Goal: Transaction & Acquisition: Download file/media

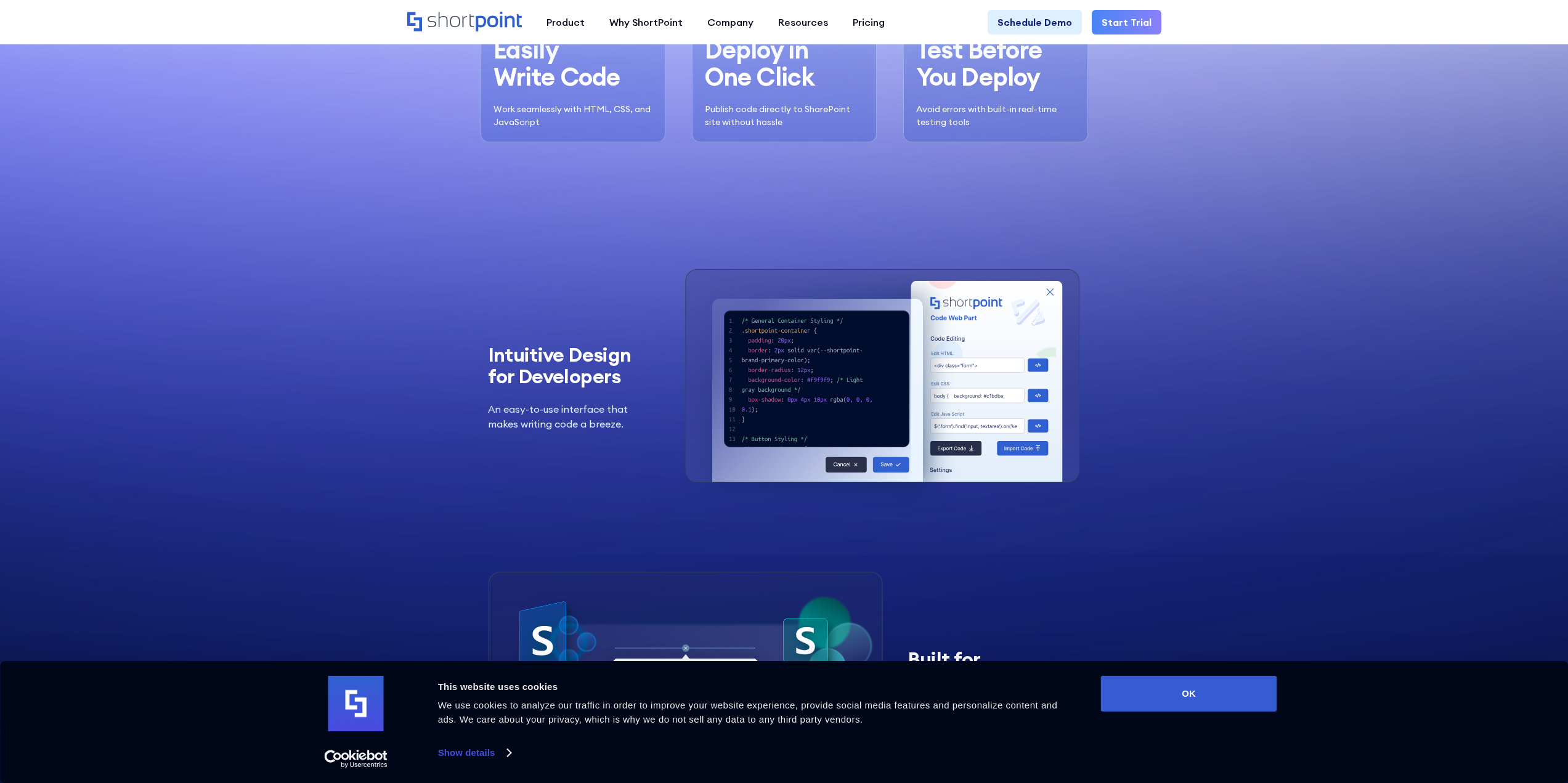
scroll to position [1848, 0]
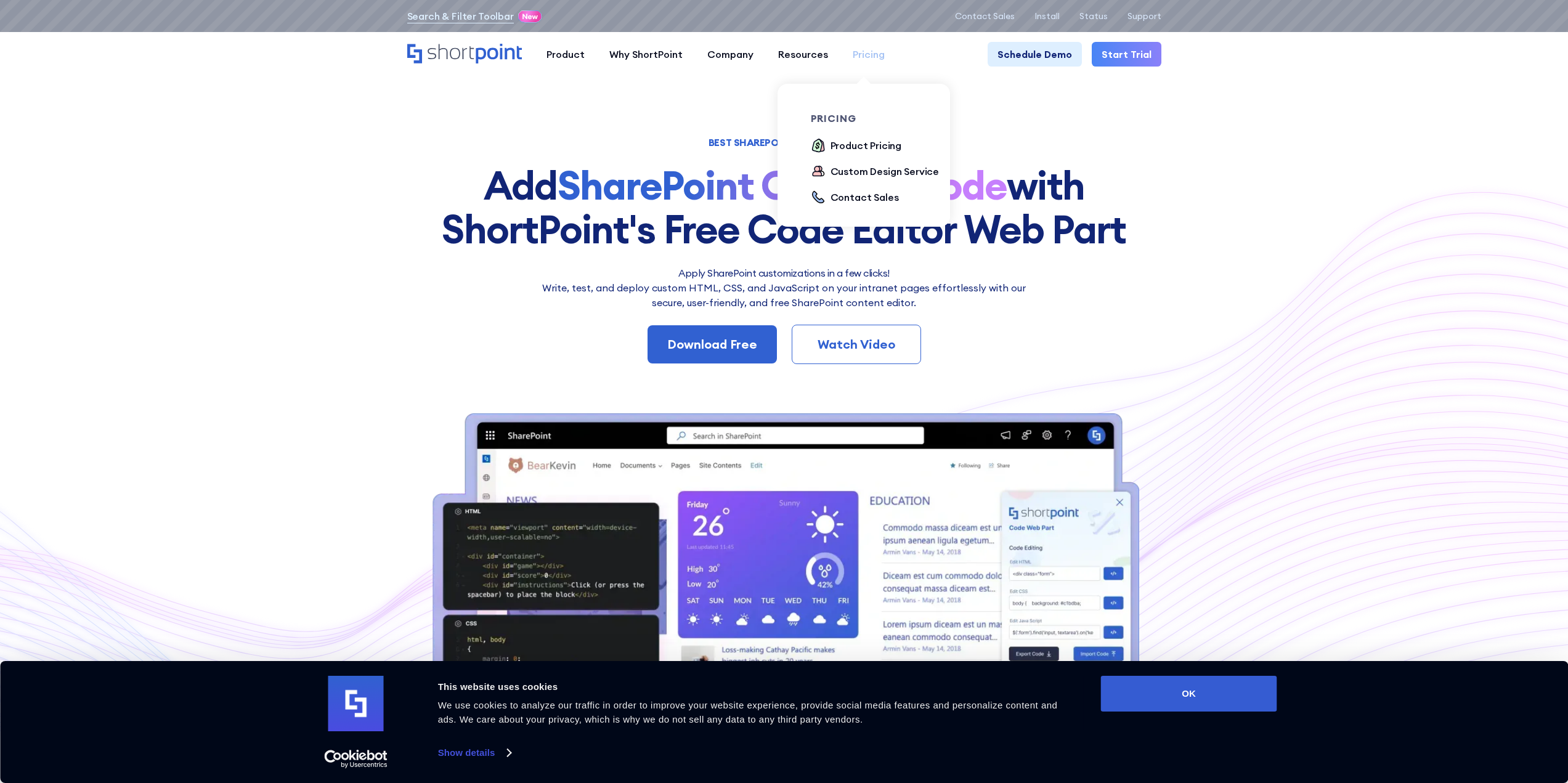
click at [853, 54] on div "Pricing" at bounding box center [868, 54] width 32 height 15
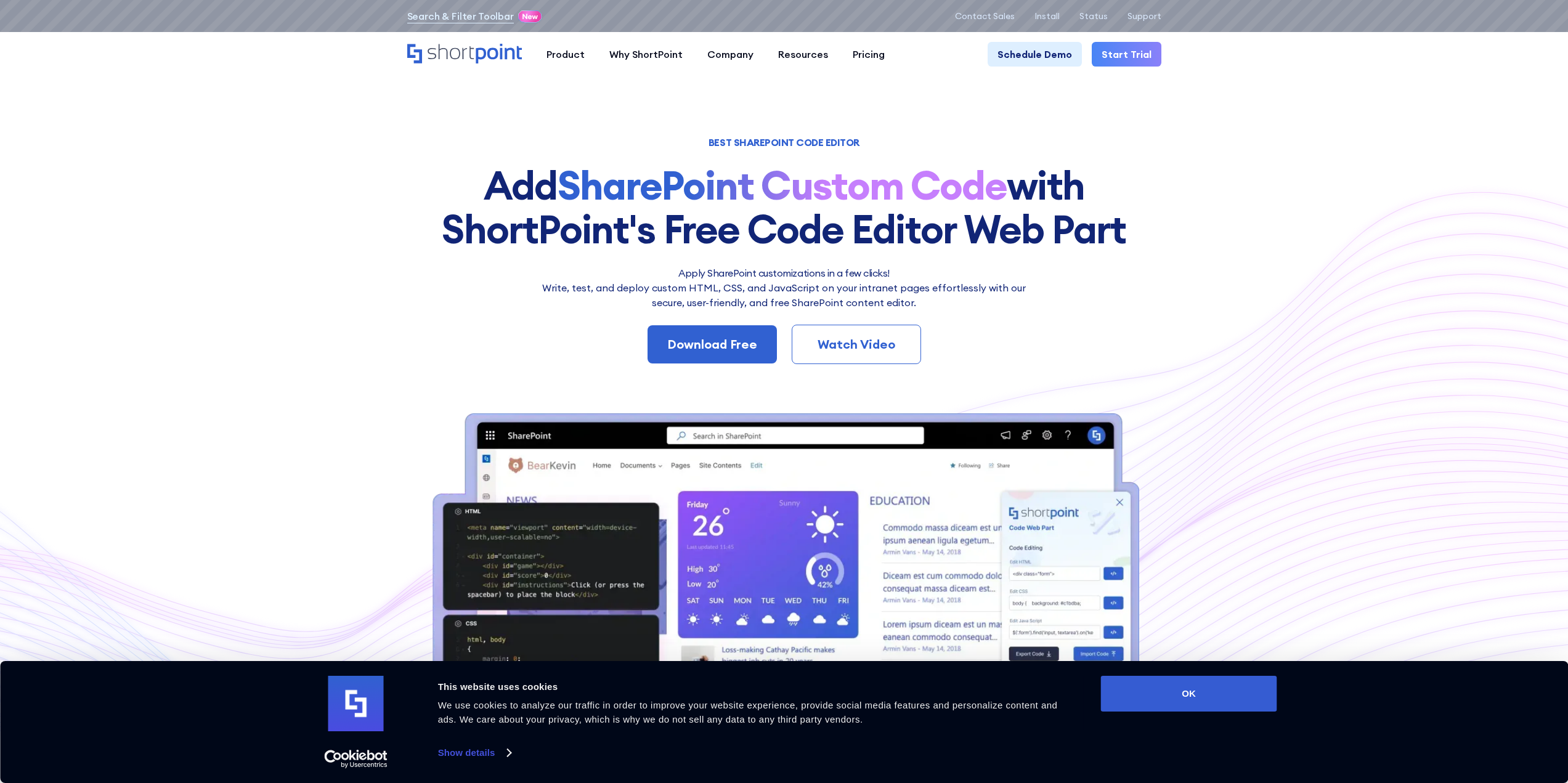
drag, startPoint x: 1093, startPoint y: 245, endPoint x: 930, endPoint y: 270, distance: 164.9
click at [1092, 246] on h1 "Add SharePoint Custom Code with ShortPoint's Free Code Editor Web Part" at bounding box center [784, 207] width 754 height 87
click at [725, 352] on div "Download Free" at bounding box center [712, 344] width 90 height 18
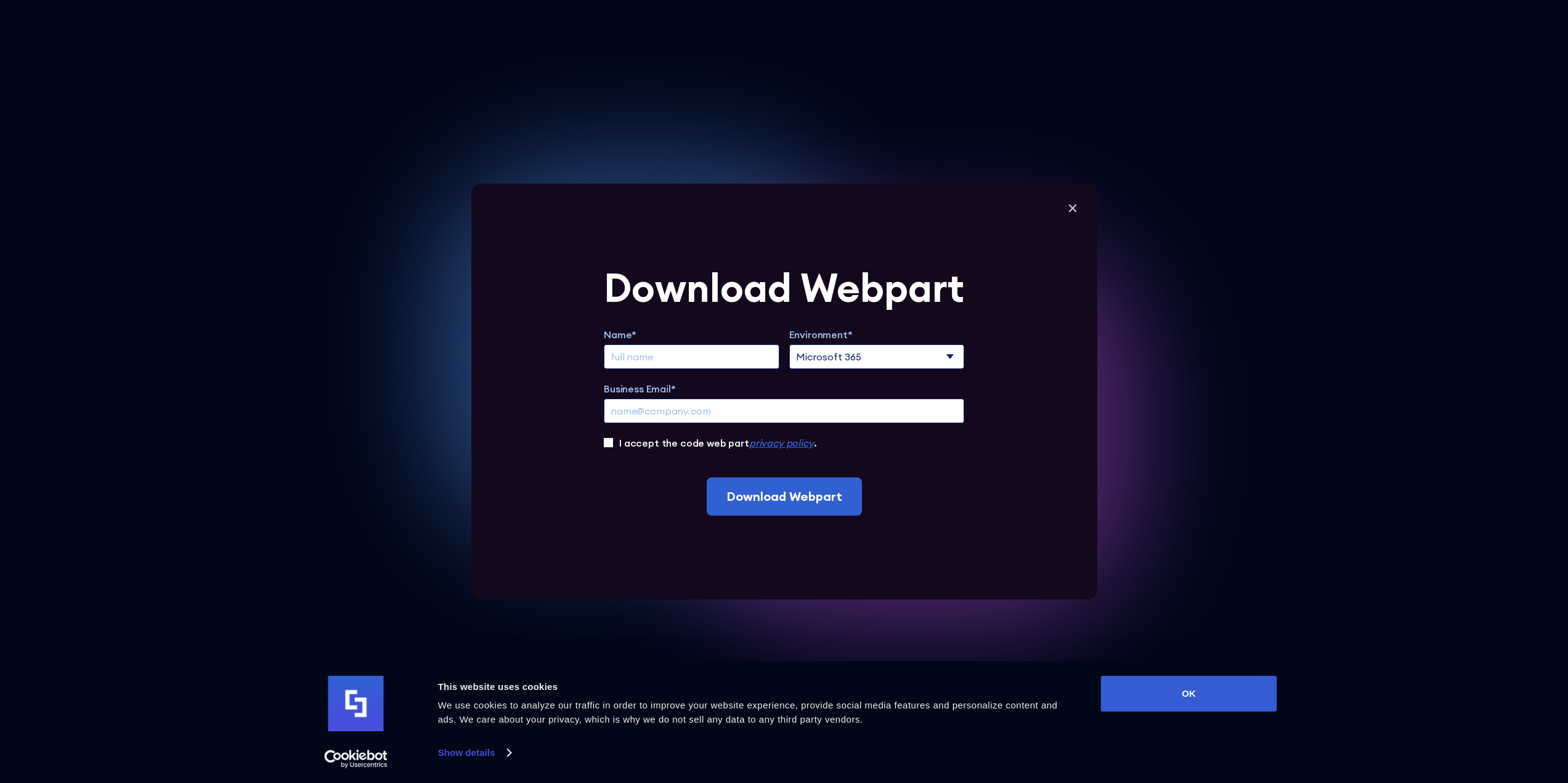
click at [893, 360] on select "Microsoft 365 SharePoint Online SharePoint 2019 (On-Premise)" at bounding box center [877, 356] width 176 height 24
click at [793, 345] on select "Microsoft 365 SharePoint Online SharePoint 2019 (On-Premise)" at bounding box center [877, 356] width 176 height 24
click at [674, 358] on input "Extend Trial" at bounding box center [691, 356] width 176 height 24
click at [673, 353] on input "Extend Trial" at bounding box center [691, 356] width 176 height 24
click at [640, 328] on label "Name*" at bounding box center [691, 334] width 176 height 15
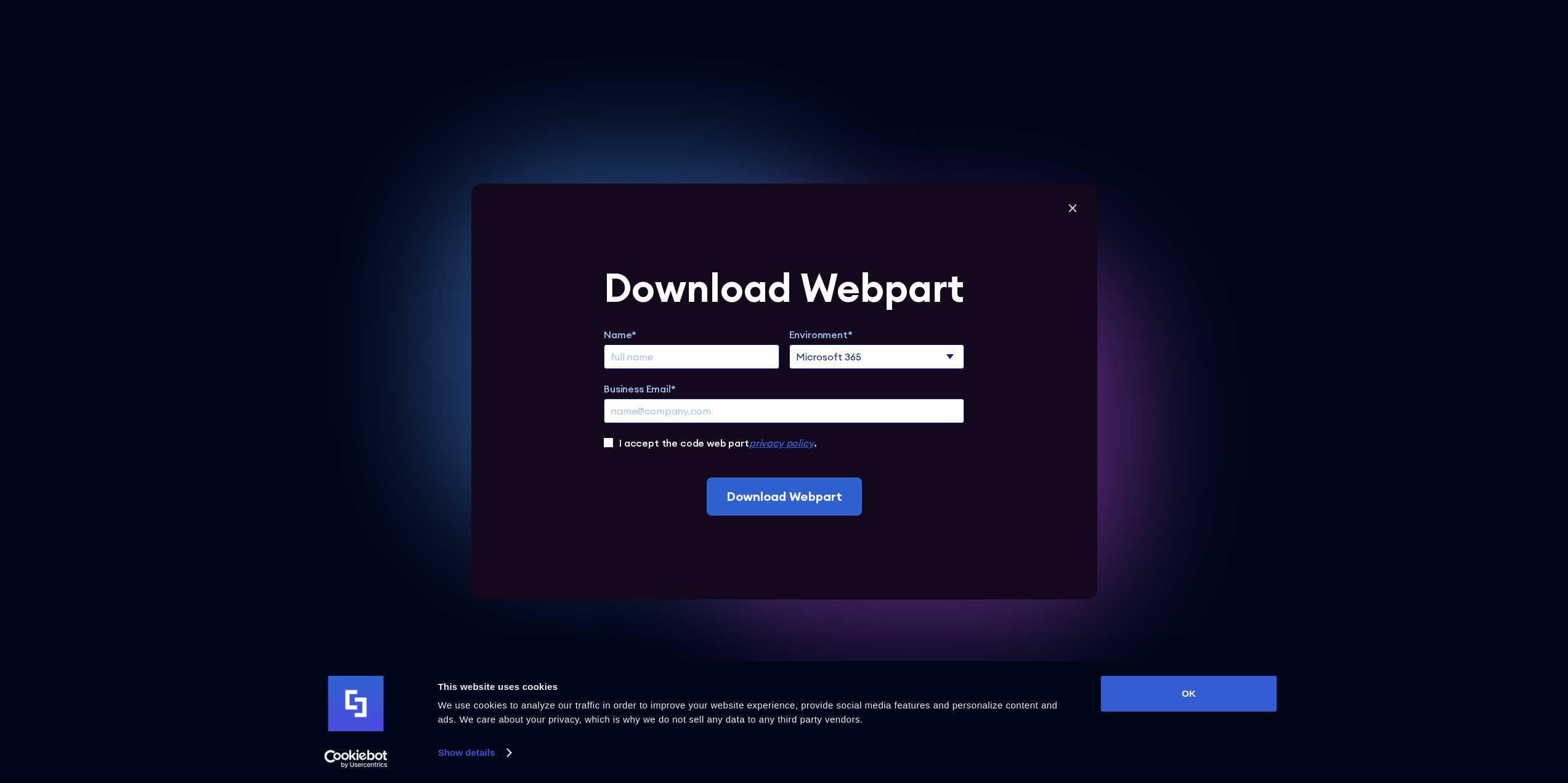
click at [640, 398] on input "Business Email*" at bounding box center [783, 410] width 360 height 24
click at [667, 357] on input "Extend Trial" at bounding box center [691, 356] width 176 height 24
type input "Bryson John"
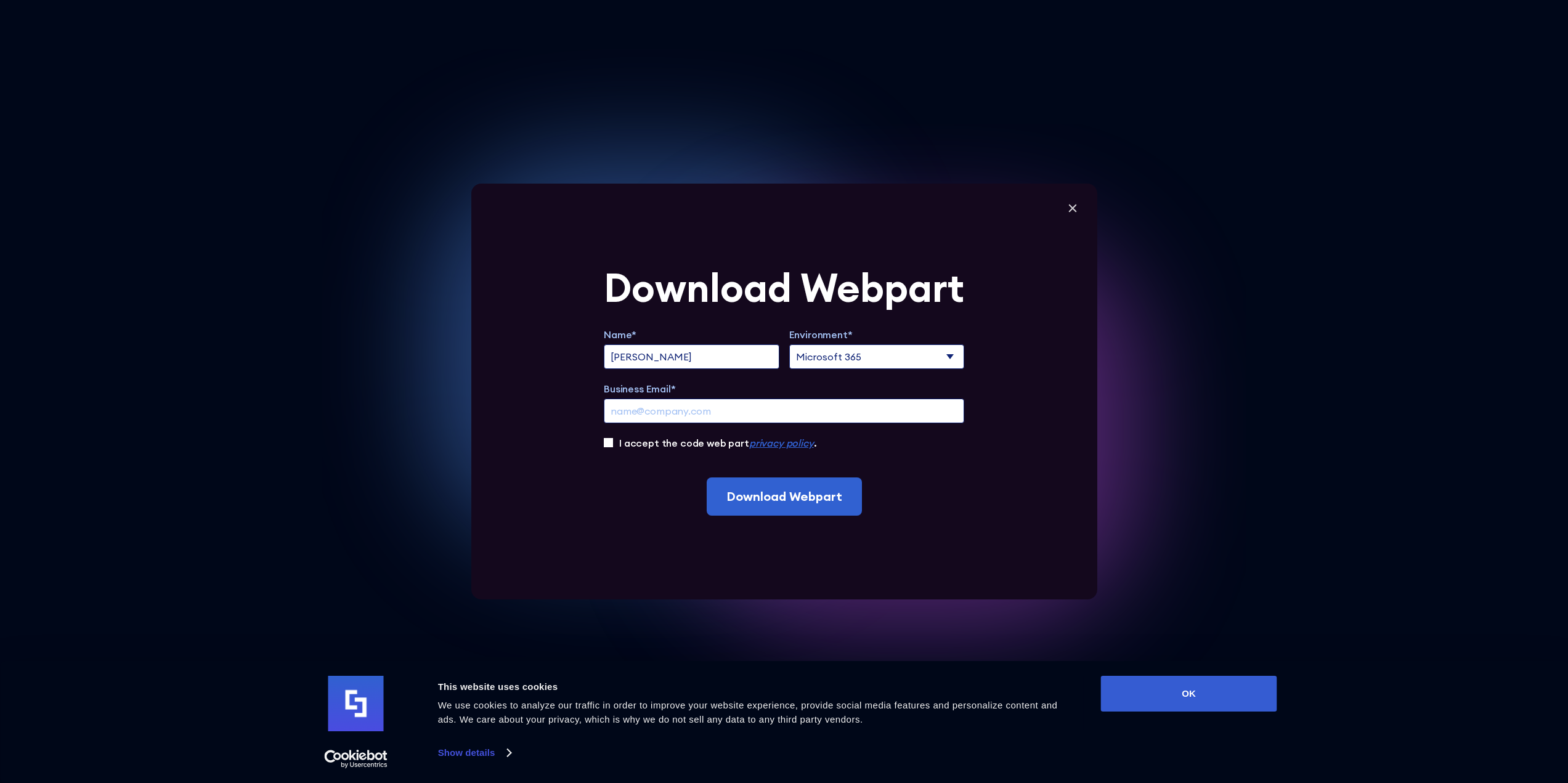
click at [716, 404] on input "Business Email*" at bounding box center [783, 410] width 360 height 24
click at [927, 472] on form "Download Webpart Name* Bryson John Environment* Microsoft 365 SharePoint Online…" at bounding box center [783, 392] width 360 height 248
click at [1078, 203] on icon at bounding box center [1072, 207] width 18 height 18
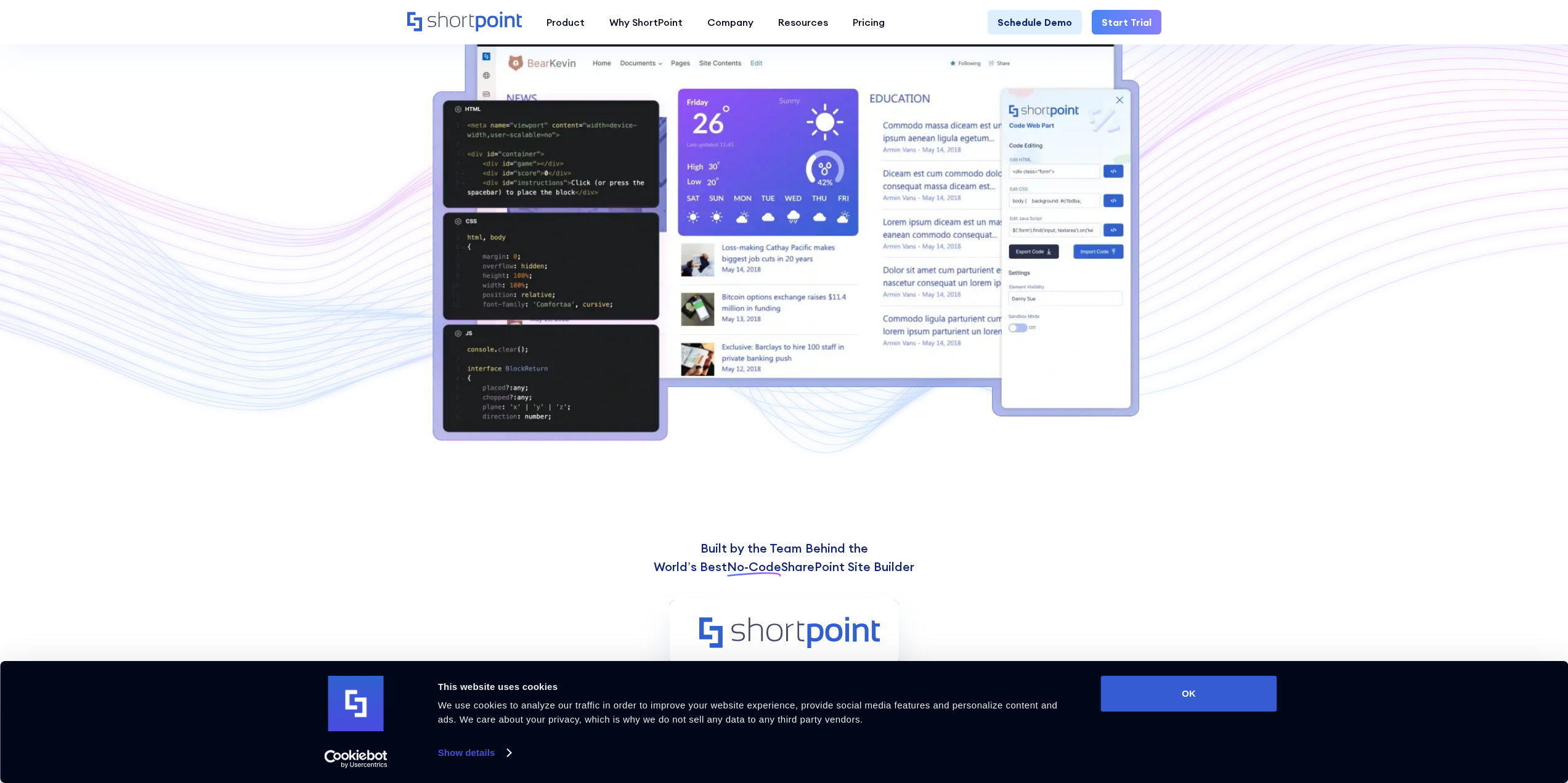
scroll to position [185, 0]
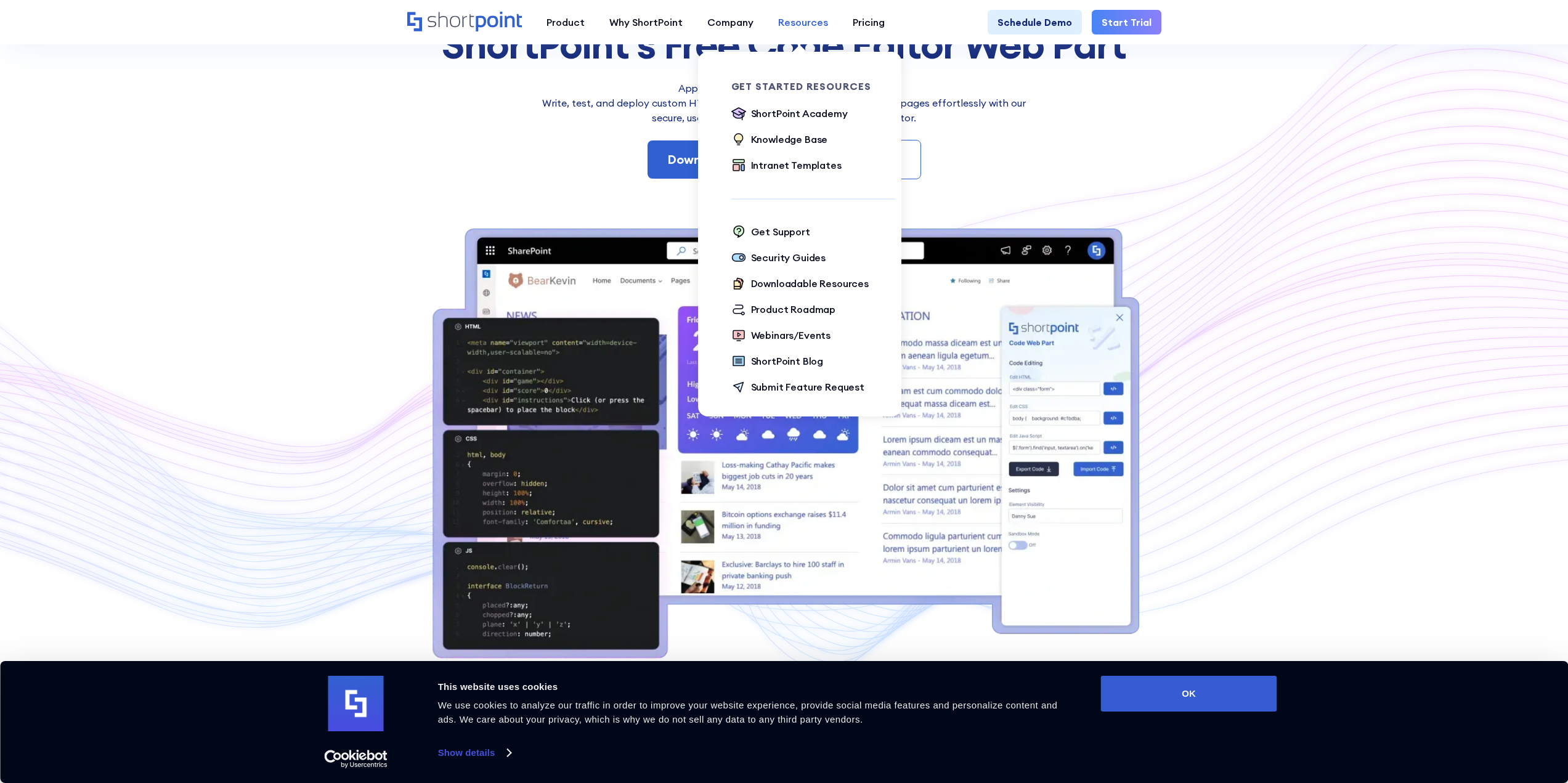
click at [812, 24] on div "Resources" at bounding box center [802, 22] width 50 height 15
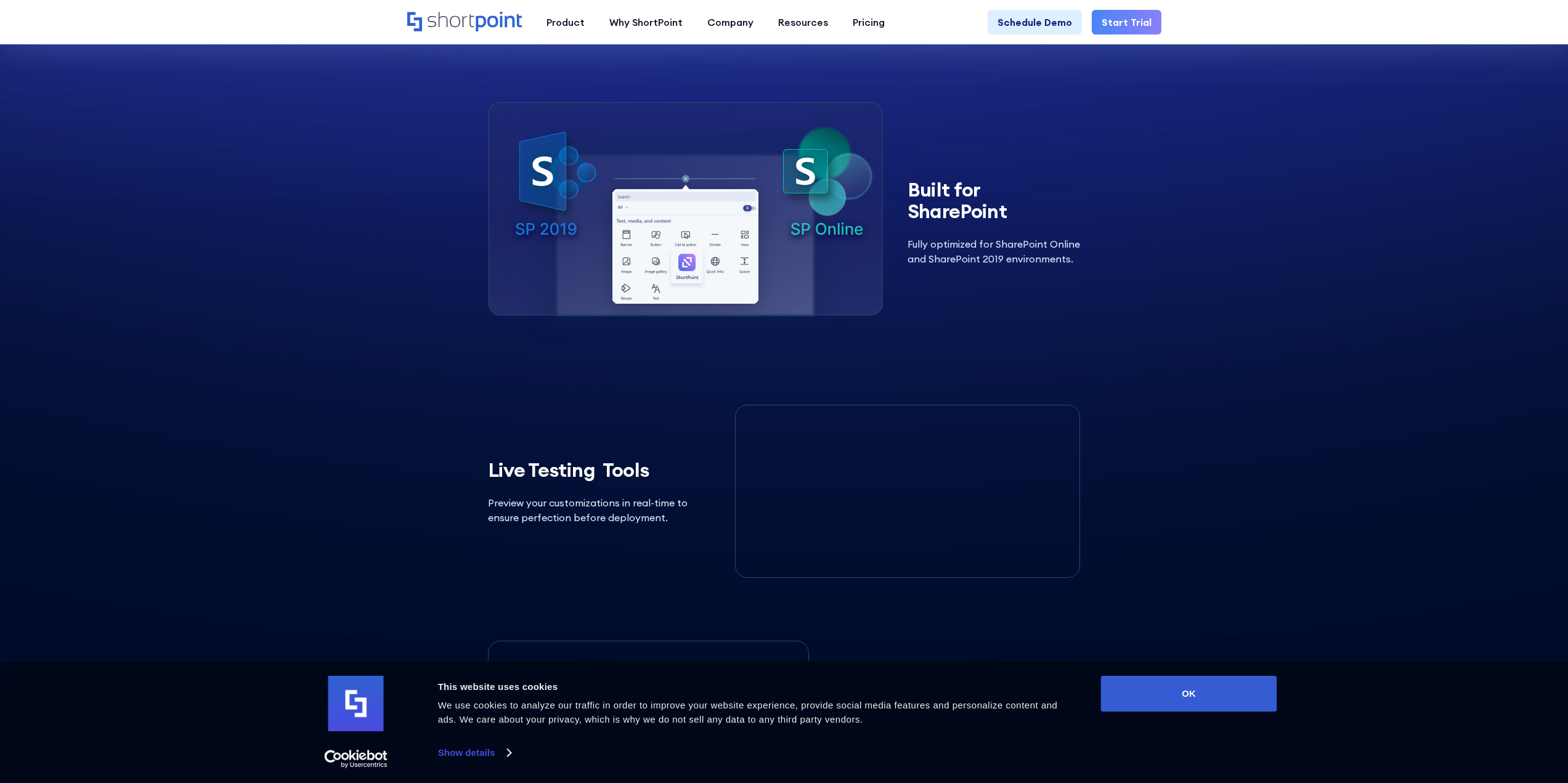
scroll to position [2279, 0]
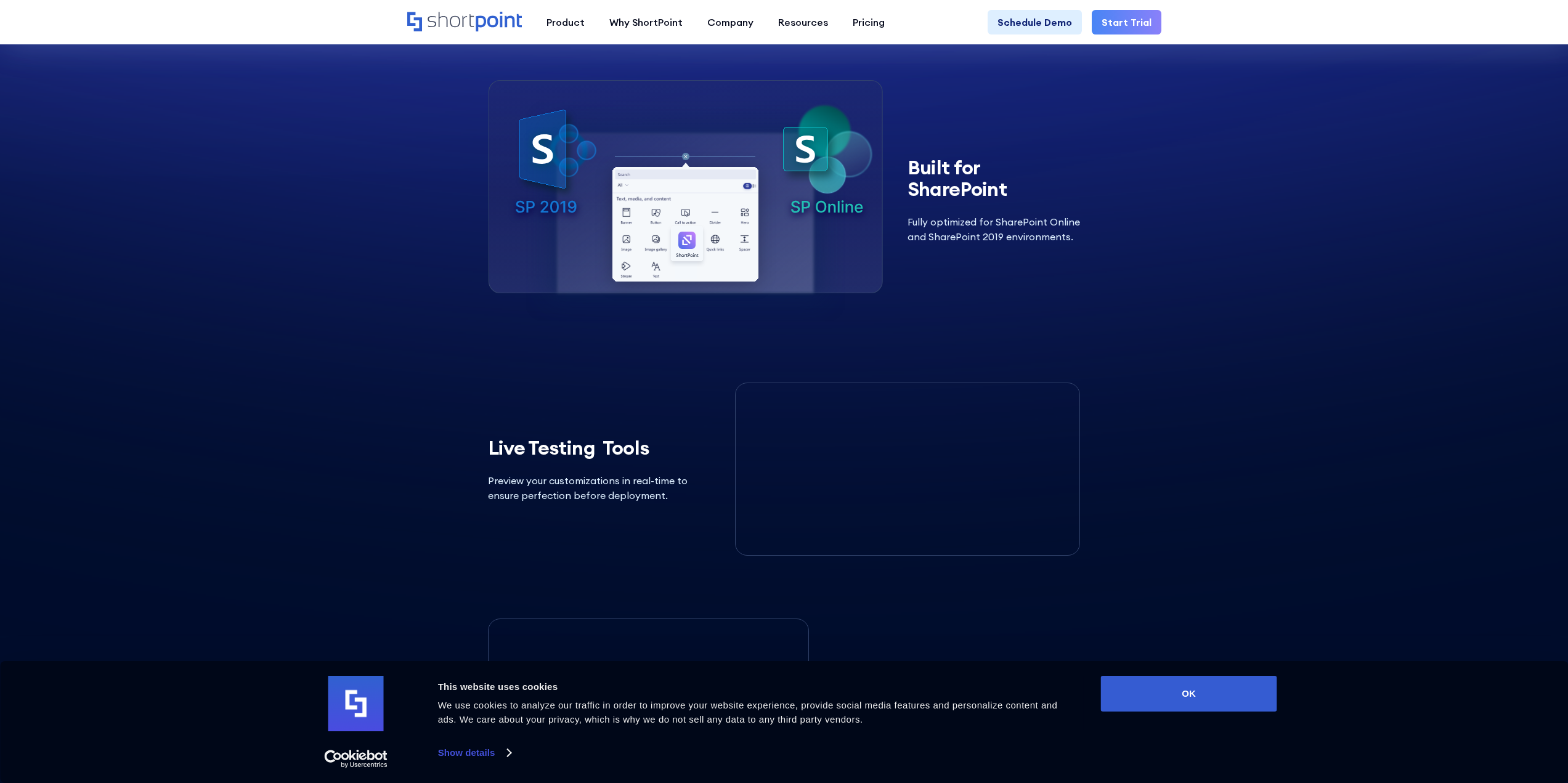
click at [695, 205] on img at bounding box center [685, 200] width 395 height 241
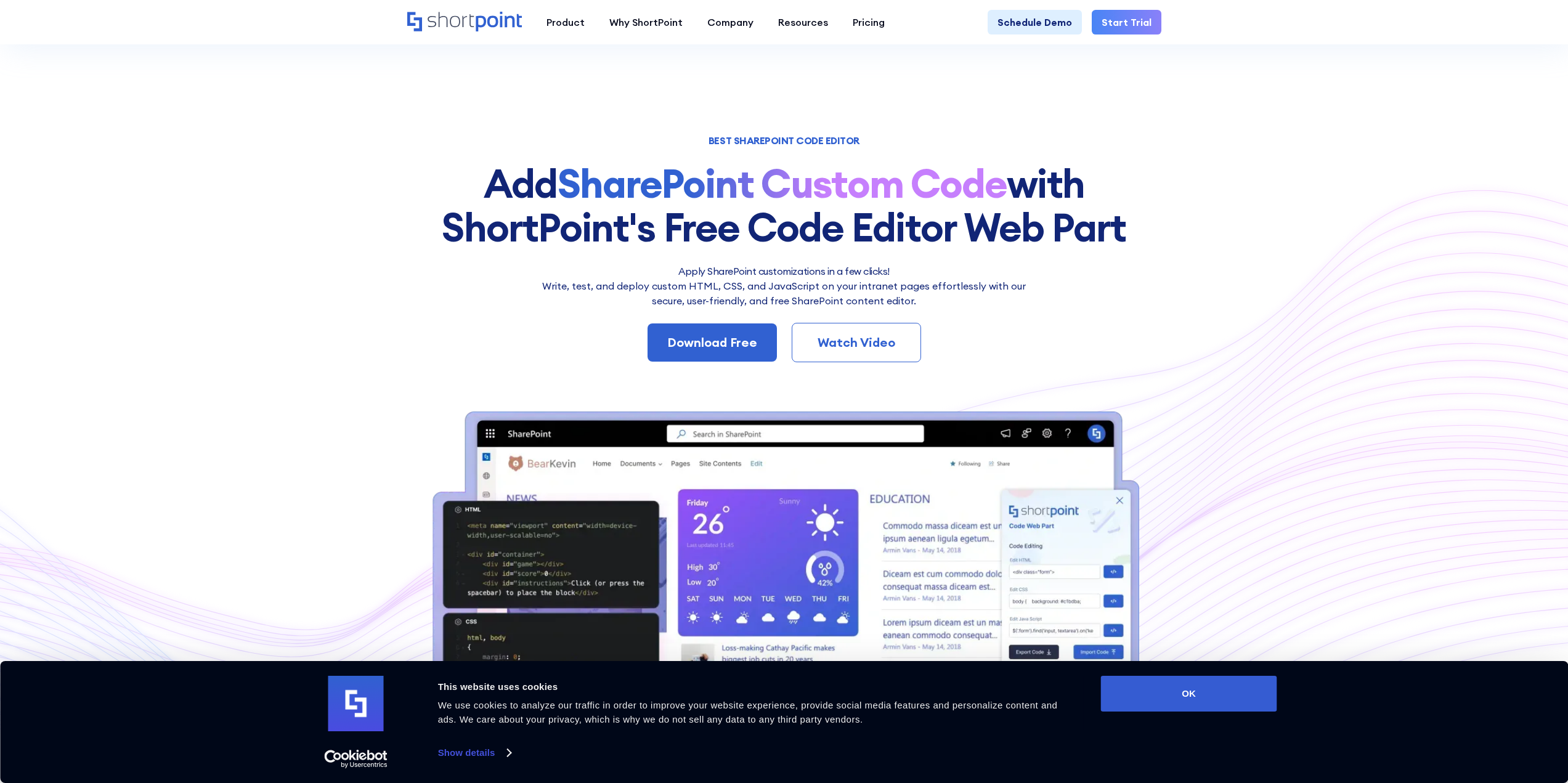
scroll to position [0, 0]
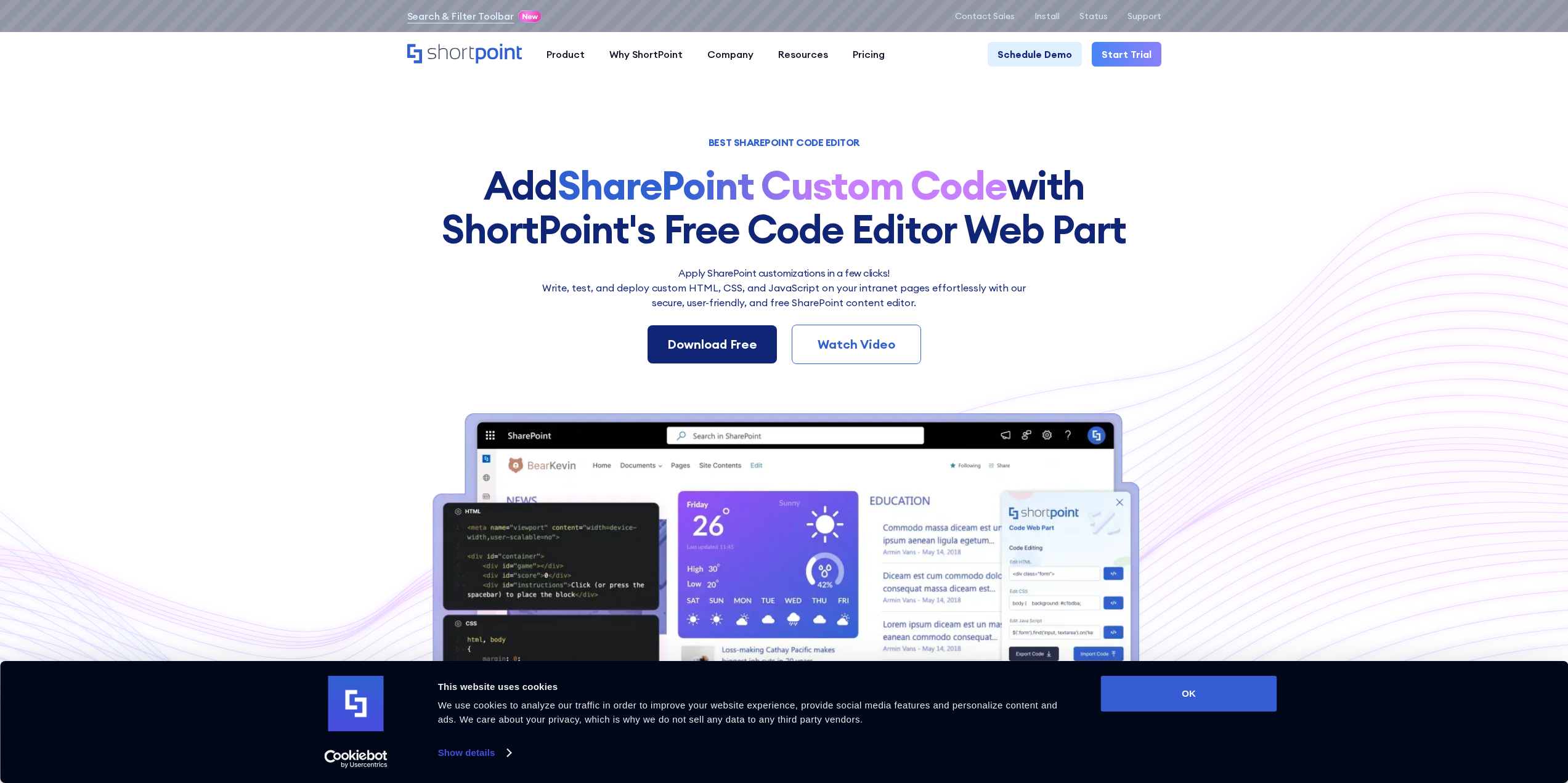
click at [715, 339] on div "Download Free" at bounding box center [712, 344] width 90 height 18
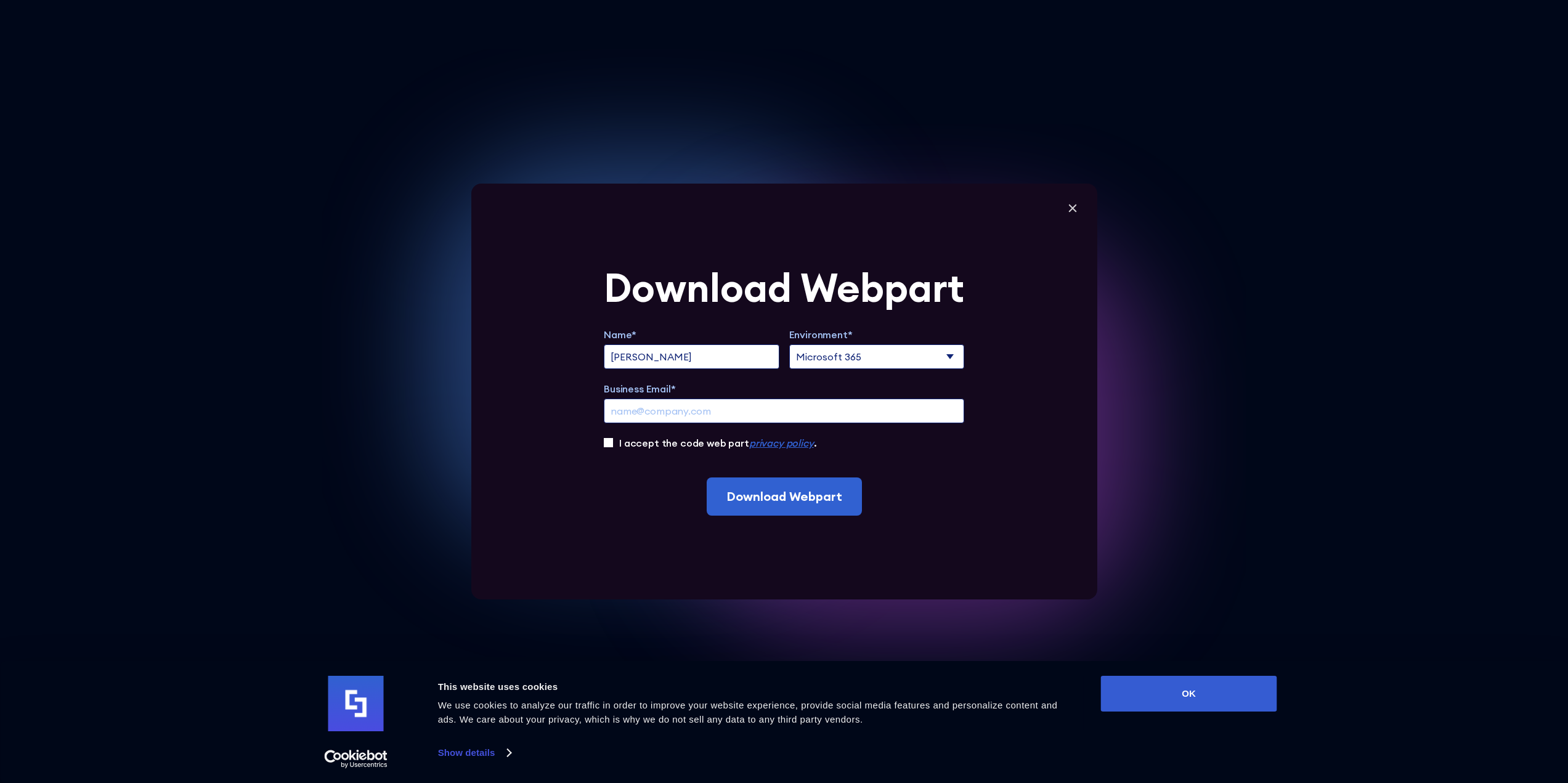
click at [706, 411] on input "Business Email*" at bounding box center [783, 410] width 360 height 24
type input "voltaec@gmail.com"
click at [613, 444] on input "I accept the code web part privacy policy ." at bounding box center [608, 442] width 9 height 9
checkbox input "true"
click at [763, 494] on input "Download Webpart" at bounding box center [784, 496] width 155 height 38
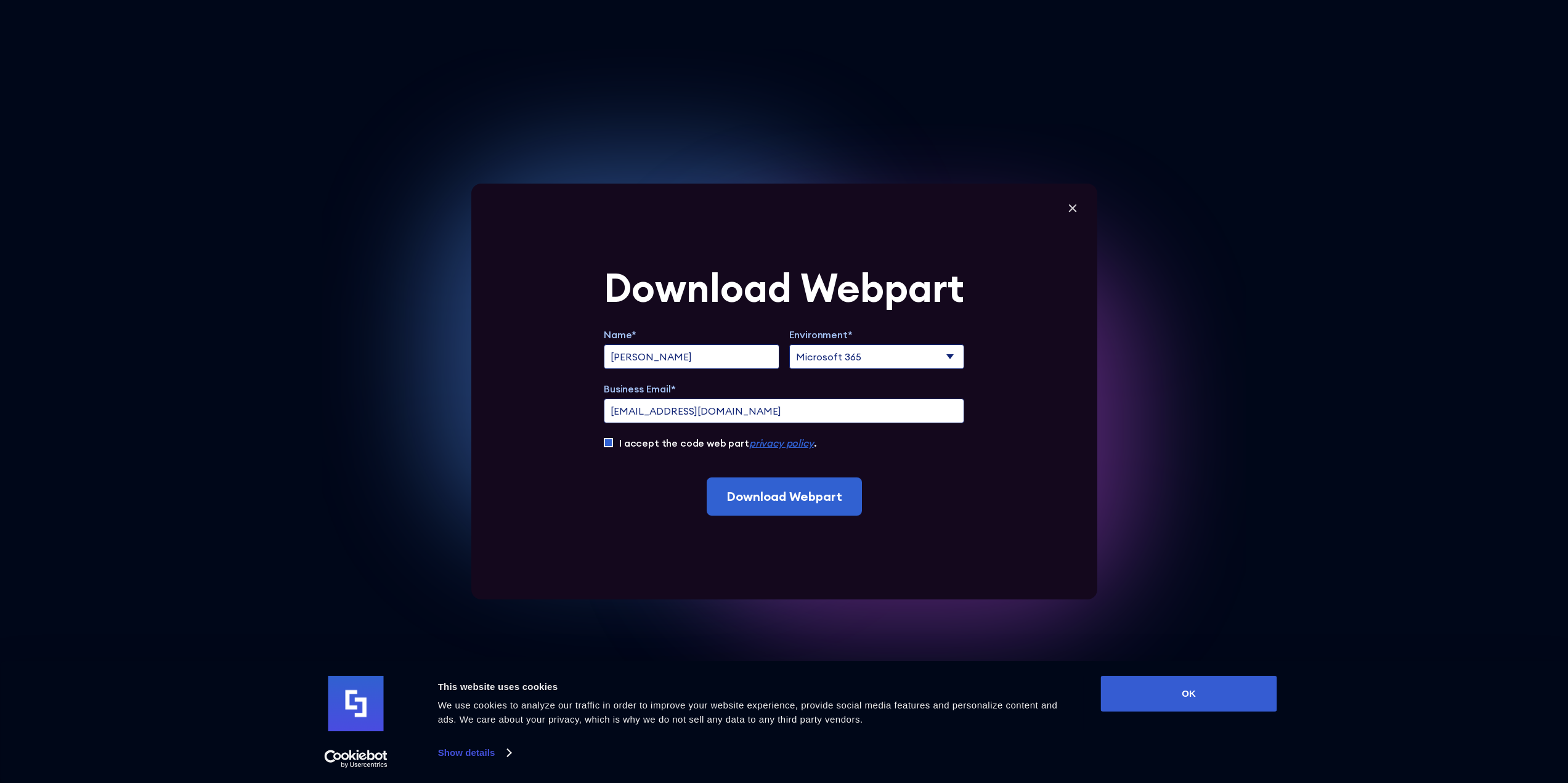
click at [990, 462] on div "Download Webpart Name* Bryson John Environment* Microsoft 365 SharePoint Online…" at bounding box center [785, 391] width 626 height 416
click at [790, 497] on input "Download Webpart" at bounding box center [784, 496] width 155 height 38
click at [723, 412] on input "voltaec@gmail.com" at bounding box center [783, 410] width 360 height 24
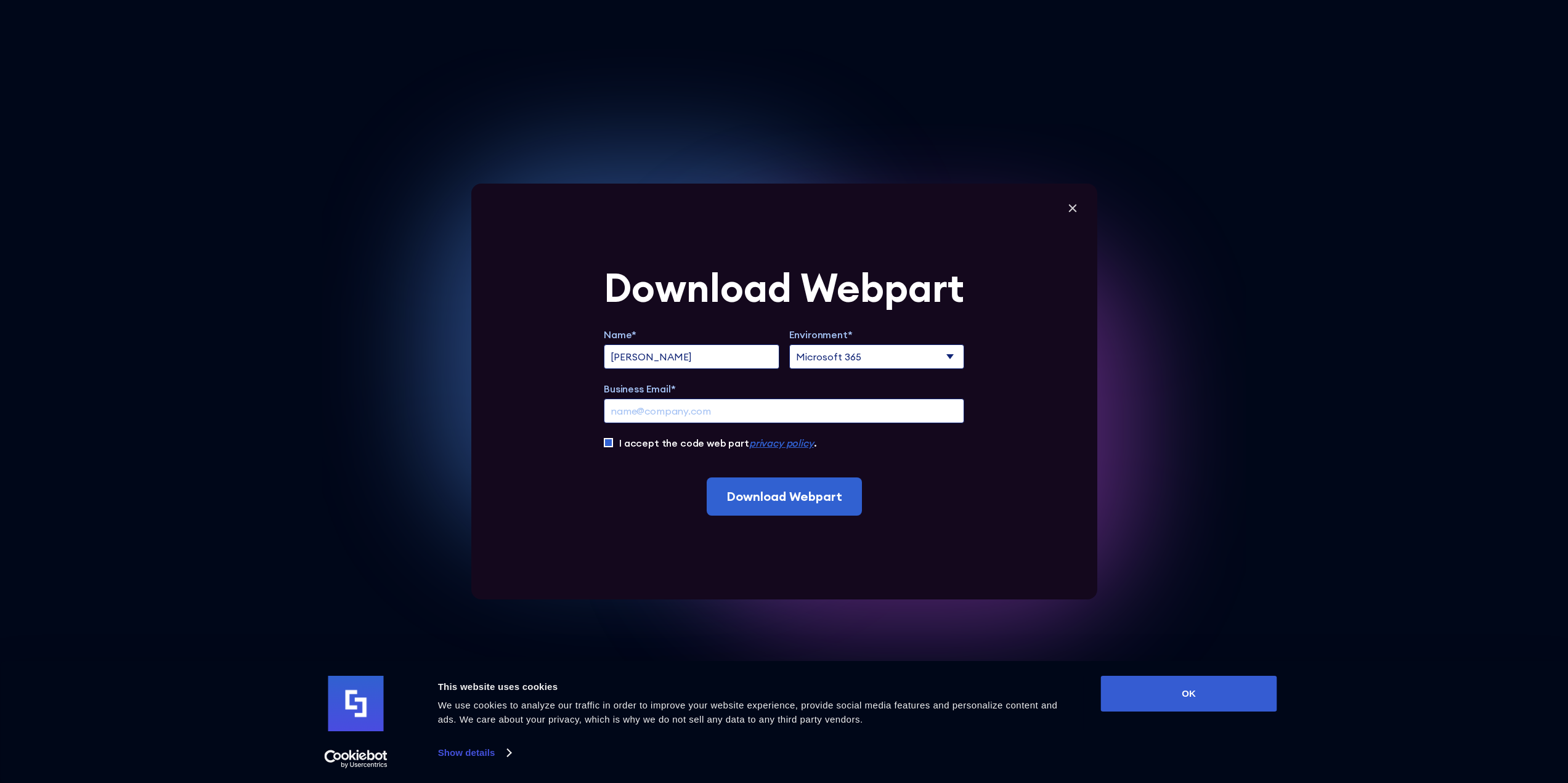
paste input "BrysonEidenshink@BrysonJohnCorp.onmicrosoft.com"
type input "BrysonEidenshink@BrysonJohnCorp.onmicrosoft.com"
click at [823, 494] on input "Download Webpart" at bounding box center [784, 496] width 155 height 38
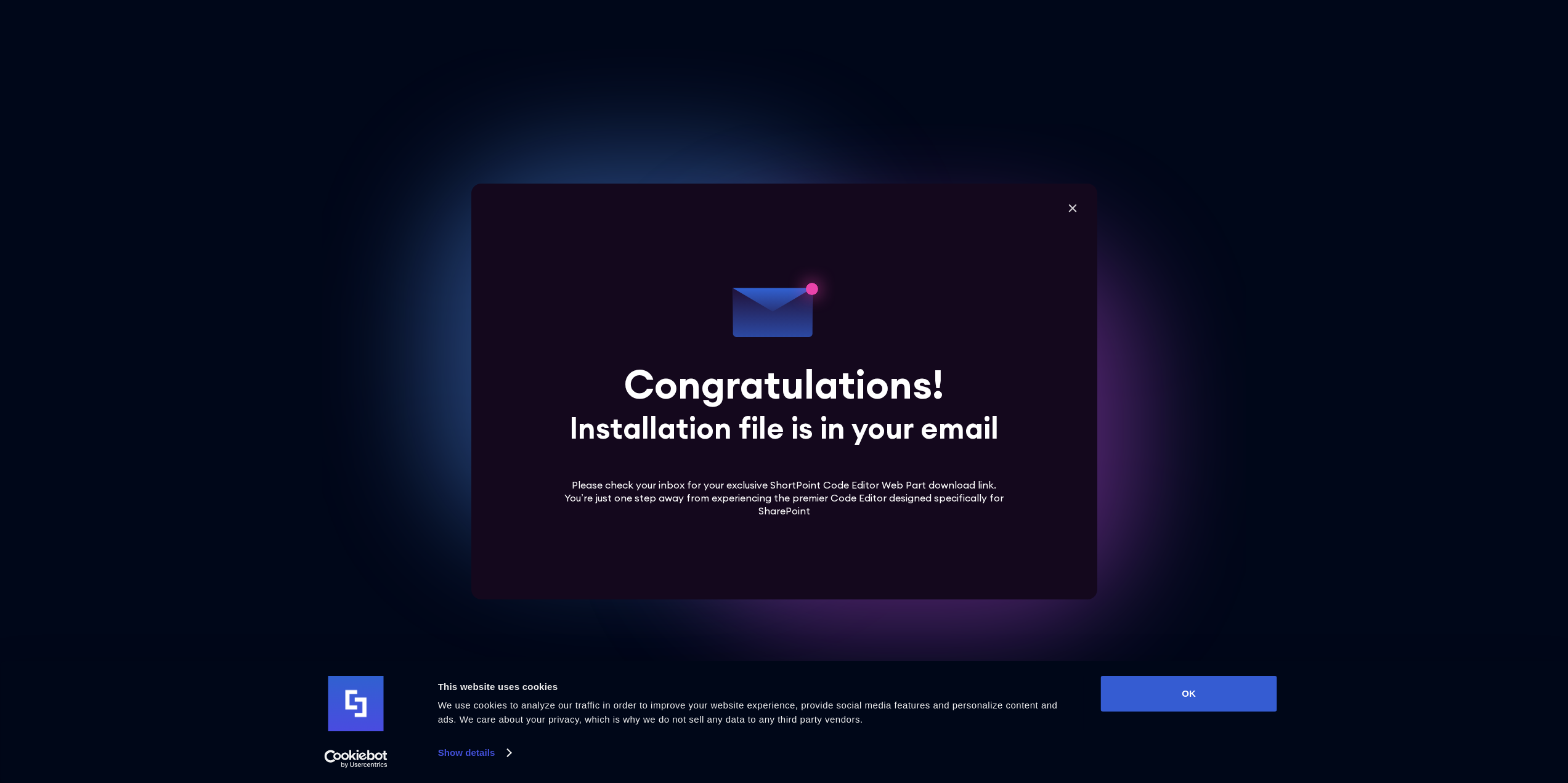
scroll to position [370, 0]
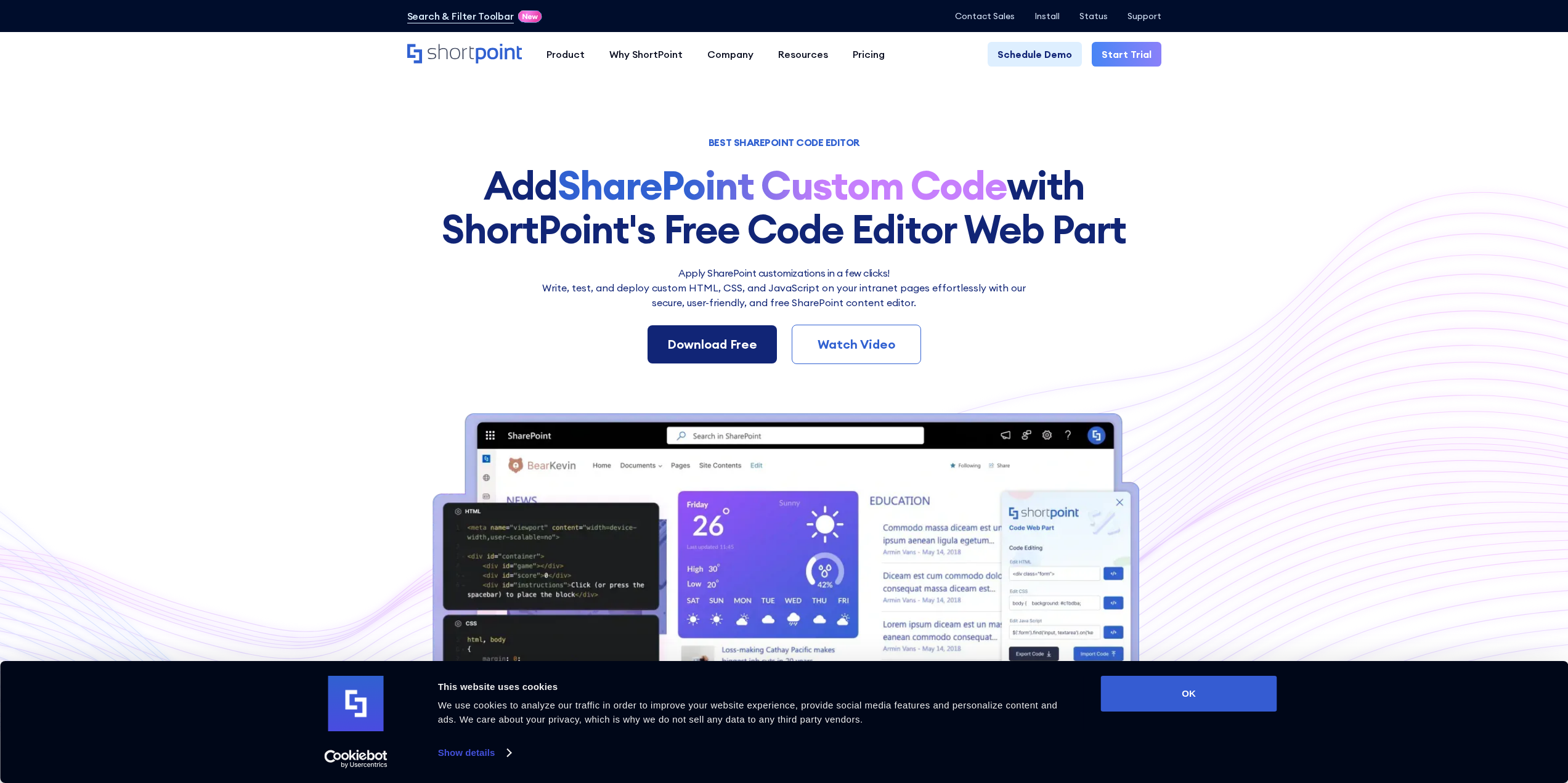
click at [743, 345] on div "Download Free" at bounding box center [712, 344] width 90 height 18
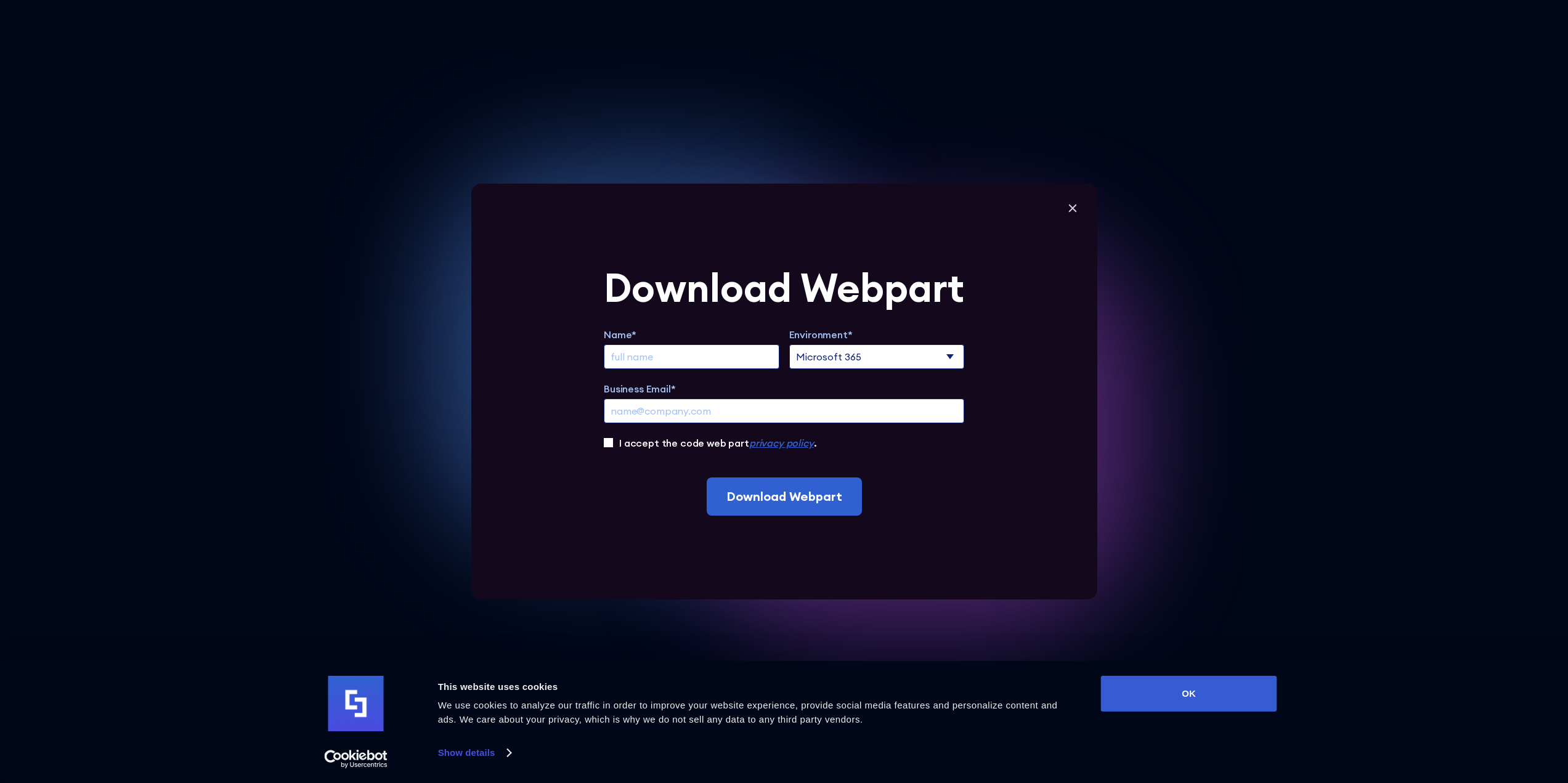
click at [919, 356] on select "Microsoft 365 SharePoint Online SharePoint 2019 (On-Premise)" at bounding box center [877, 356] width 176 height 24
select select "SharePoint Online"
click at [793, 345] on select "Microsoft 365 SharePoint Online SharePoint 2019 (On-Premise)" at bounding box center [877, 356] width 176 height 24
click at [998, 416] on div "Download Webpart Name* Environment* Microsoft 365 SharePoint Online SharePoint …" at bounding box center [785, 391] width 626 height 416
click at [724, 363] on input "Extend Trial" at bounding box center [691, 356] width 176 height 24
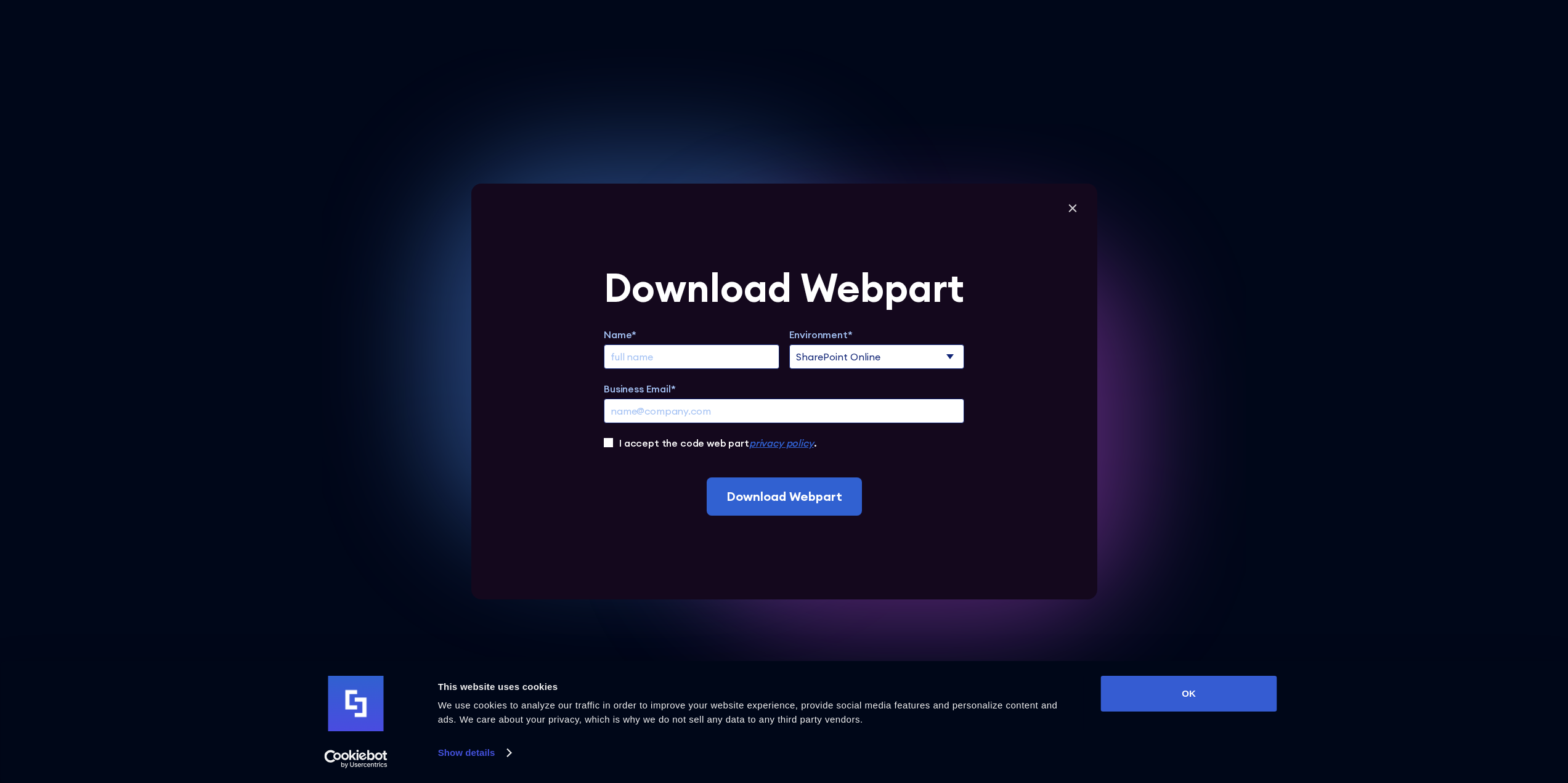
click at [724, 363] on input "Extend Trial" at bounding box center [691, 356] width 176 height 24
type input "Bryson John"
click at [760, 397] on div "Business Email*" at bounding box center [783, 401] width 360 height 42
click at [750, 412] on input "Business Email*" at bounding box center [783, 410] width 360 height 24
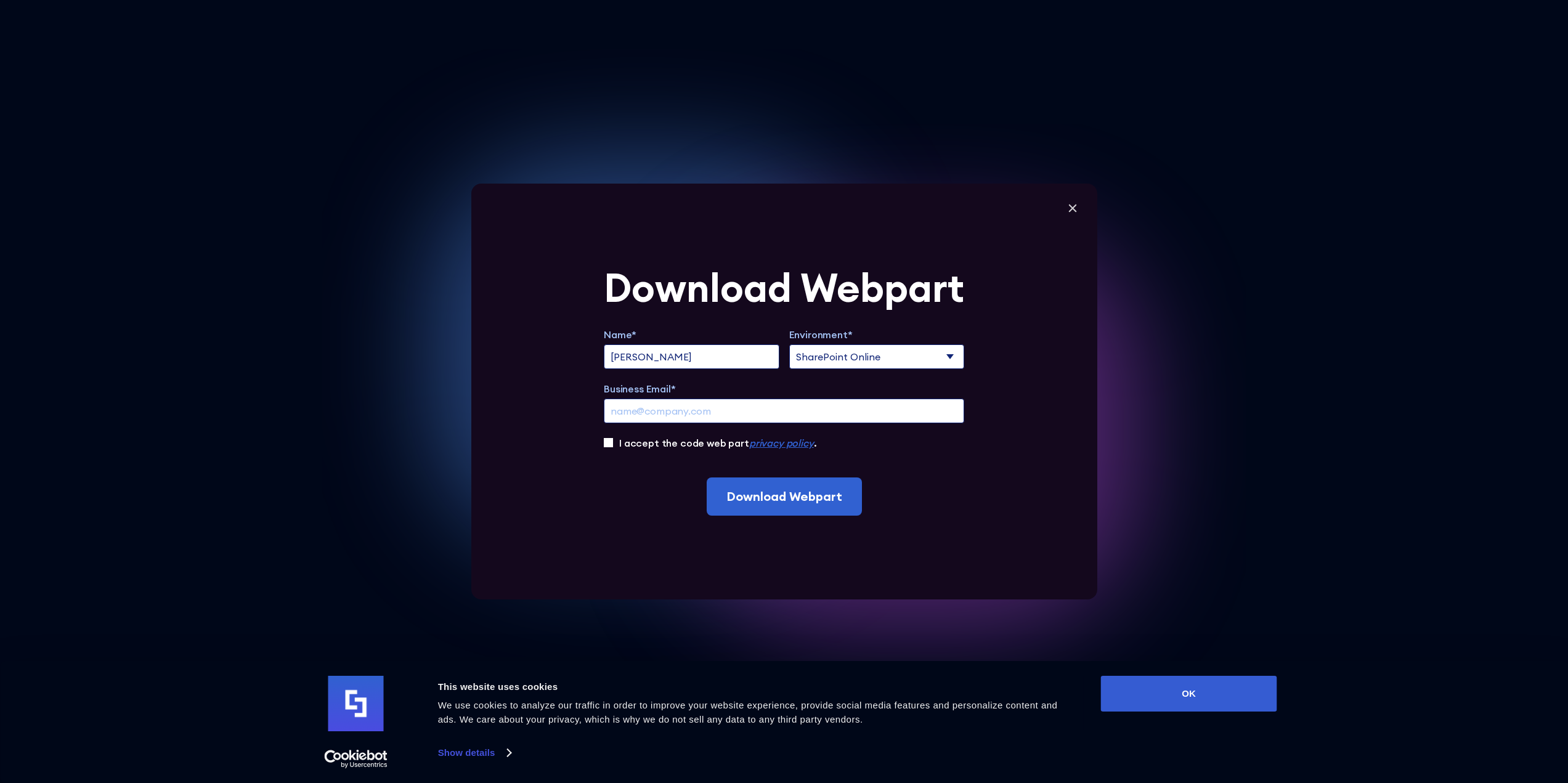
click at [750, 412] on input "Business Email*" at bounding box center [783, 410] width 360 height 24
type input "voltaec@gmail.com"
click at [699, 444] on label "I accept the code web part privacy policy ." at bounding box center [718, 442] width 197 height 15
click at [613, 444] on input "I accept the code web part privacy policy ." at bounding box center [608, 442] width 9 height 9
checkbox input "true"
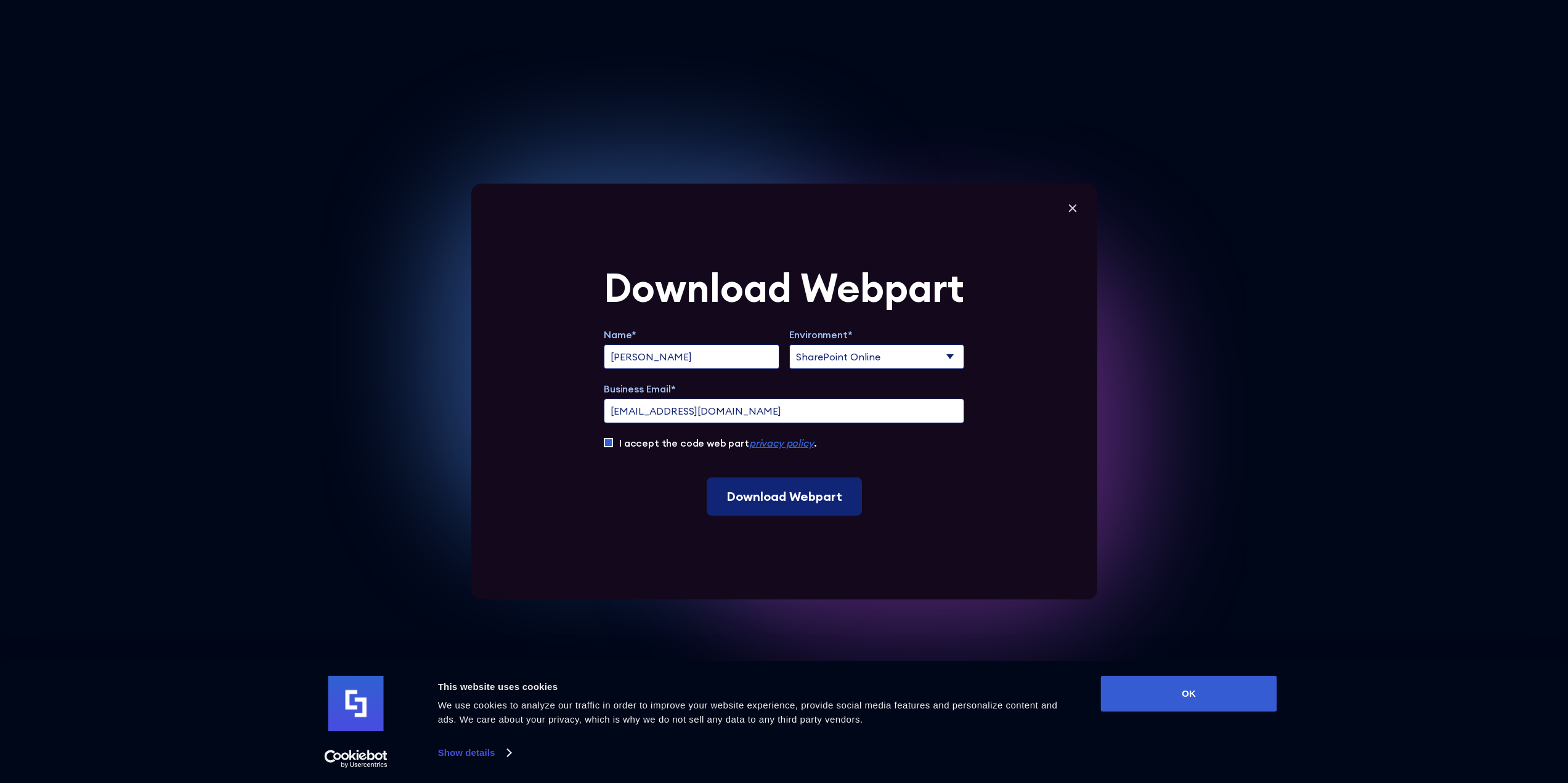
click at [741, 504] on input "Download Webpart" at bounding box center [784, 496] width 155 height 38
click at [890, 415] on input "voltaec@gmail.com" at bounding box center [783, 410] width 360 height 24
drag, startPoint x: 794, startPoint y: 413, endPoint x: 593, endPoint y: 442, distance: 203.1
click at [593, 442] on div "Download Webpart Name* Bryson John Environment* Microsoft 365 SharePoint Online…" at bounding box center [785, 391] width 626 height 416
click at [849, 339] on label "Environment*" at bounding box center [877, 334] width 176 height 15
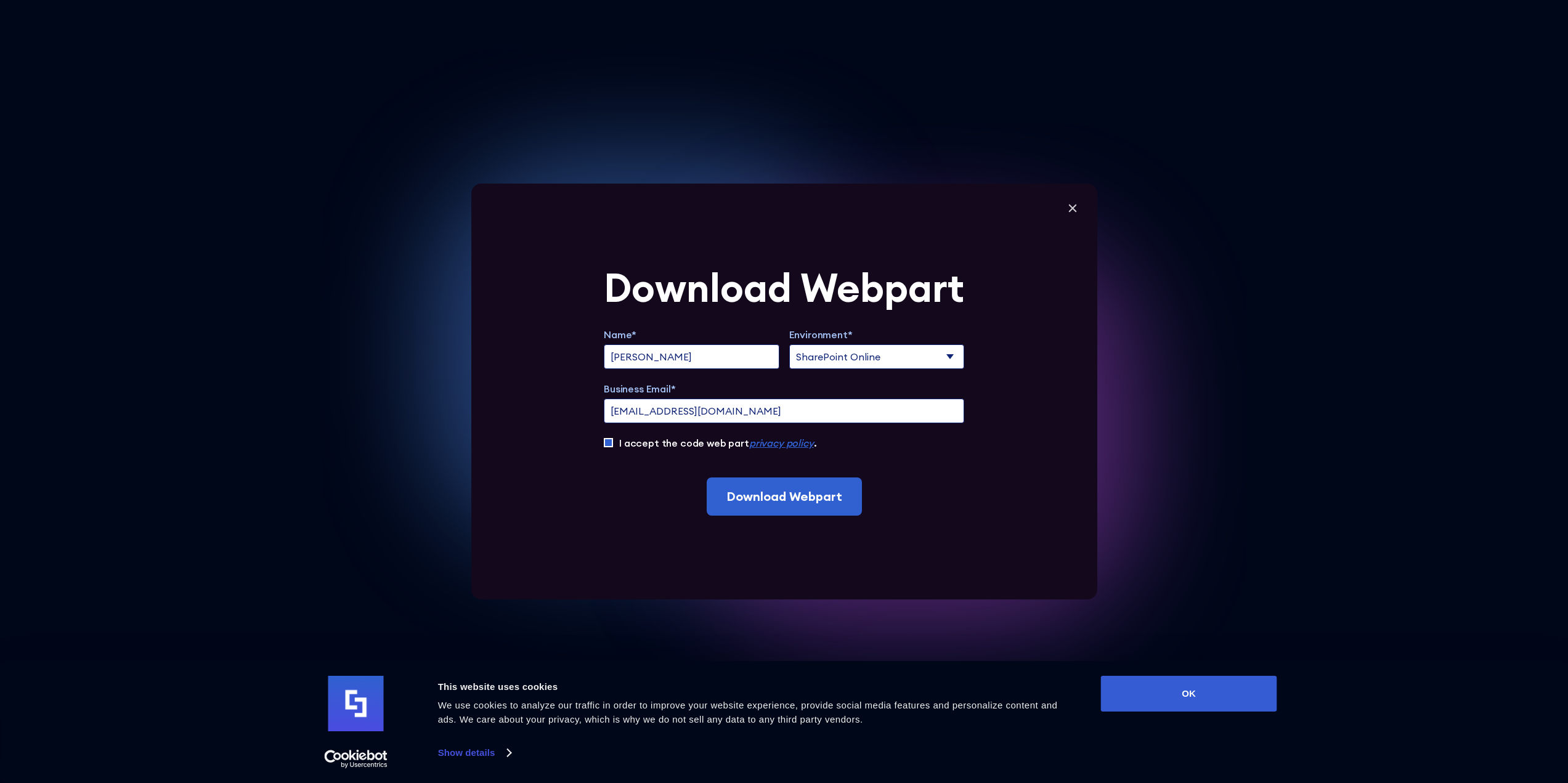
click at [849, 398] on input "voltaec@gmail.com" at bounding box center [783, 410] width 360 height 24
click at [849, 359] on select "Microsoft 365 SharePoint Online SharePoint 2019 (On-Premise)" at bounding box center [877, 356] width 176 height 24
select select "Microsoft 365"
click at [793, 345] on select "Microsoft 365 SharePoint Online SharePoint 2019 (On-Premise)" at bounding box center [877, 356] width 176 height 24
click at [780, 418] on input "voltaec@gmail.com" at bounding box center [783, 410] width 360 height 24
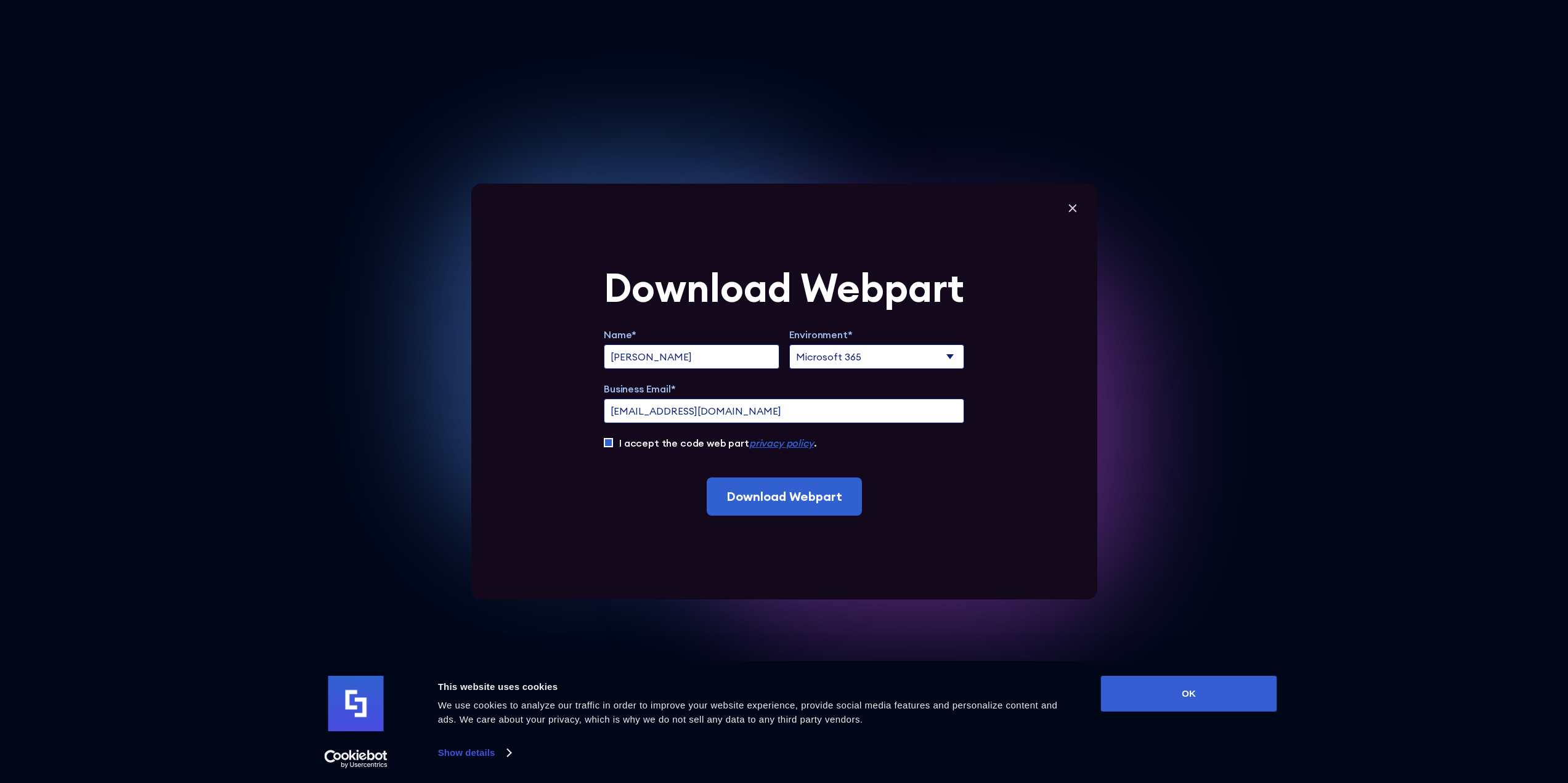
click at [780, 418] on input "voltaec@gmail.com" at bounding box center [783, 410] width 360 height 24
click at [780, 418] on input "Business Email*" at bounding box center [783, 410] width 360 height 24
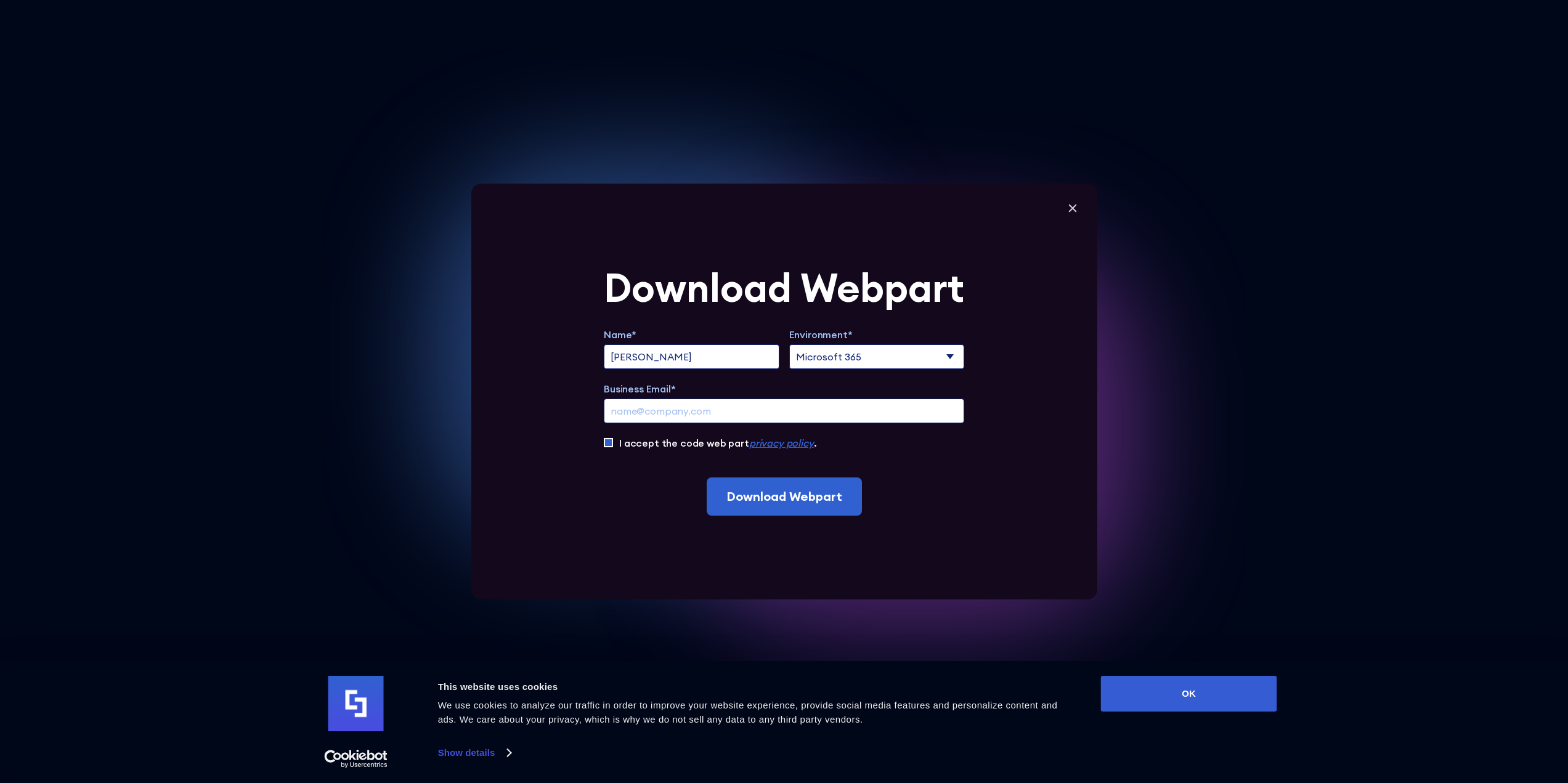
click at [780, 418] on input "Business Email*" at bounding box center [783, 410] width 360 height 24
paste input "BrysonEidenshink@BrysonJohnCorp.onmicrosoft.com"
type input "BrysonEidenshink@outlook.com"
click at [887, 452] on form "Download Webpart Name* Bryson John Environment* Microsoft 365 SharePoint Online…" at bounding box center [783, 392] width 360 height 248
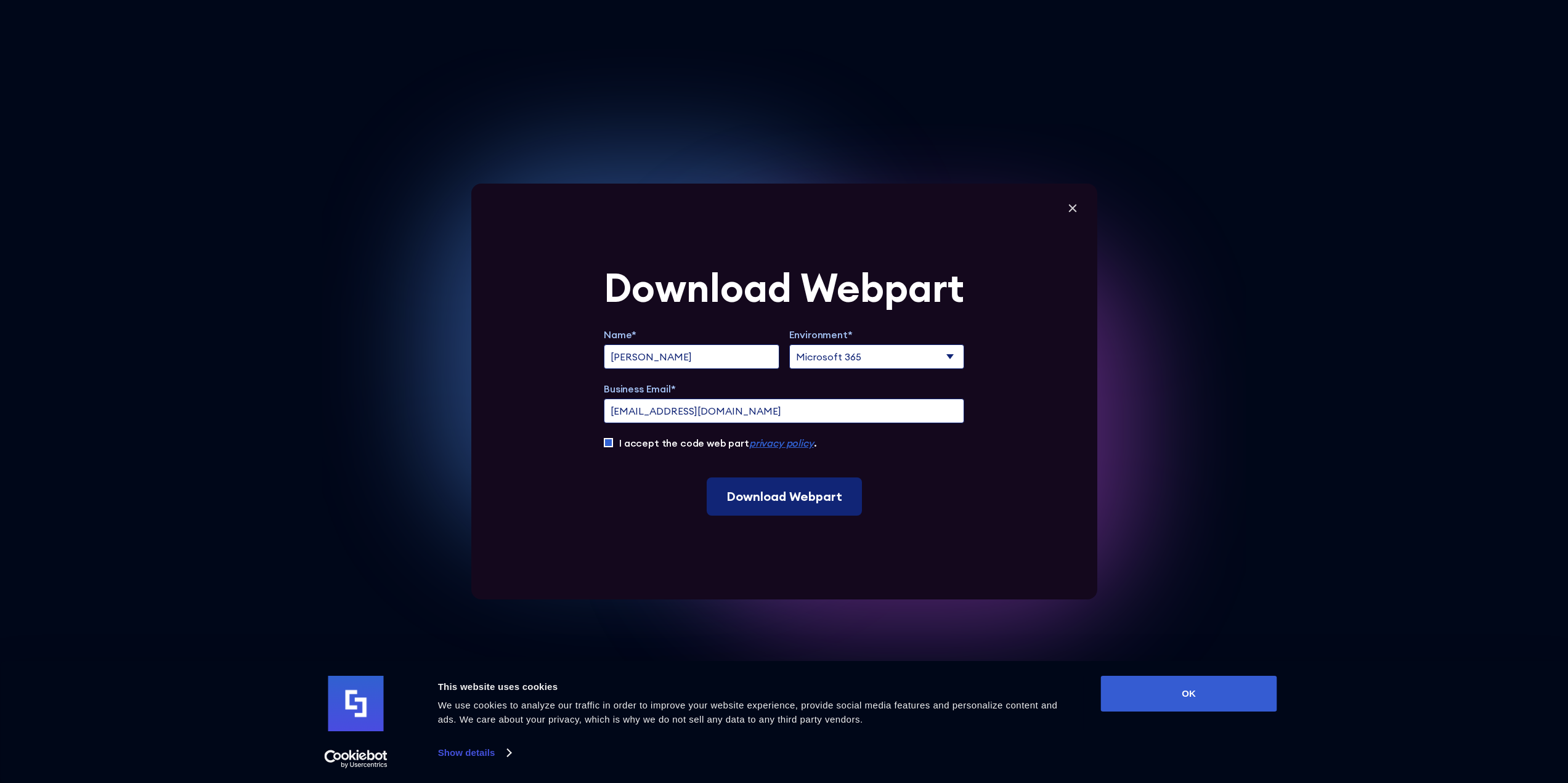
click at [830, 485] on input "Download Webpart" at bounding box center [784, 496] width 155 height 38
click at [926, 464] on form "Download Webpart Name* Bryson John Environment* Microsoft 365 SharePoint Online…" at bounding box center [783, 392] width 360 height 248
